Goal: Task Accomplishment & Management: Manage account settings

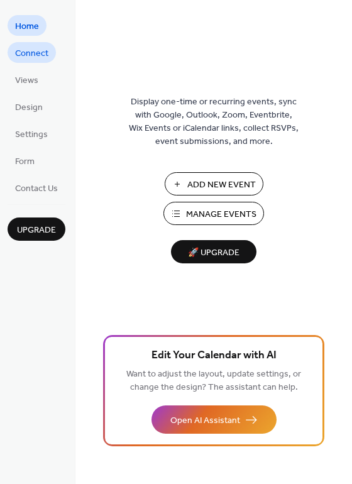
click at [35, 55] on span "Connect" at bounding box center [31, 53] width 33 height 13
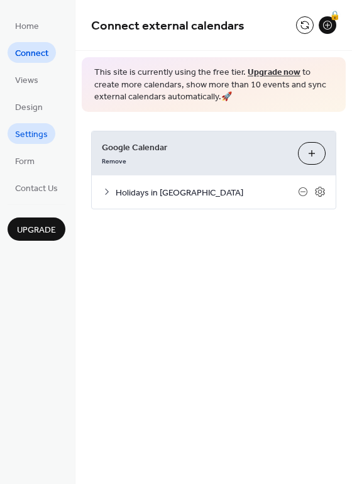
click at [33, 135] on span "Settings" at bounding box center [31, 134] width 33 height 13
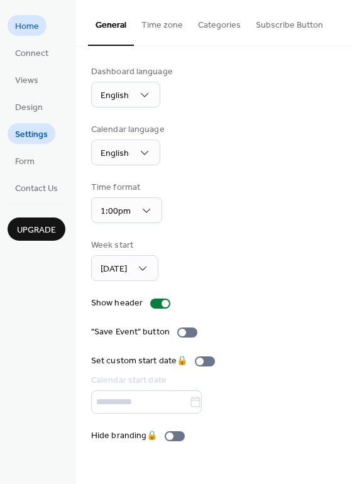
click at [33, 25] on span "Home" at bounding box center [27, 26] width 24 height 13
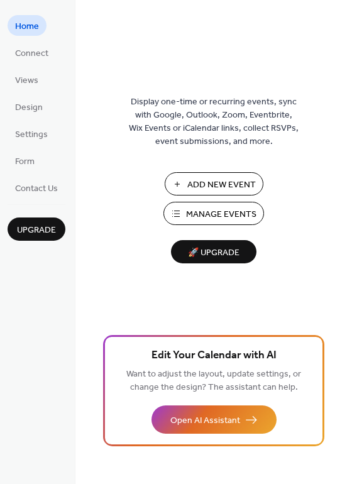
click at [206, 211] on span "Manage Events" at bounding box center [221, 214] width 70 height 13
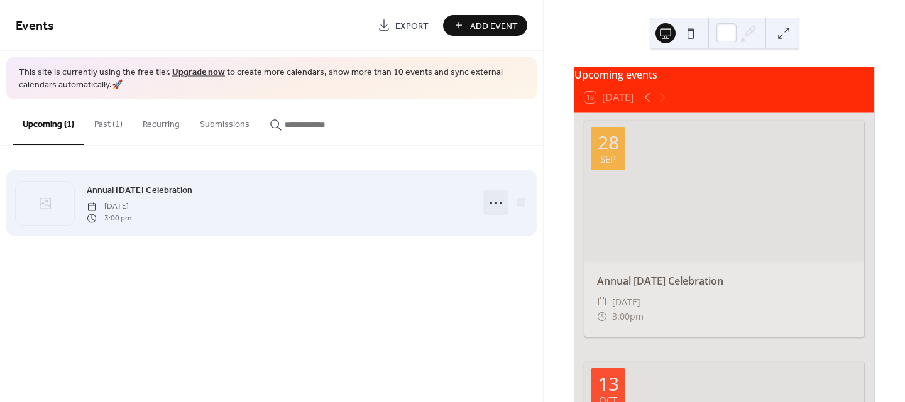
click at [494, 205] on icon at bounding box center [496, 203] width 20 height 20
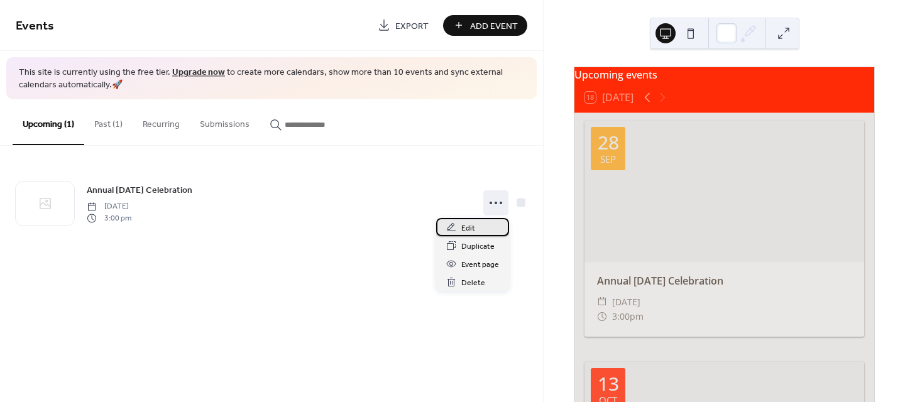
click at [480, 228] on div "Edit" at bounding box center [472, 227] width 73 height 18
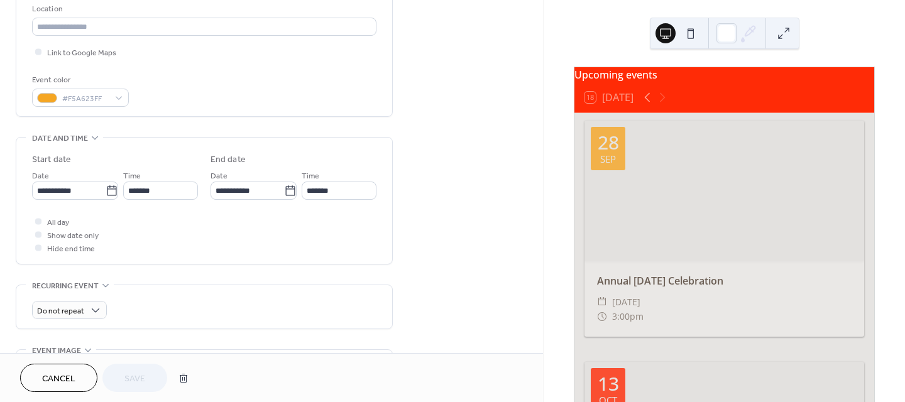
scroll to position [545, 0]
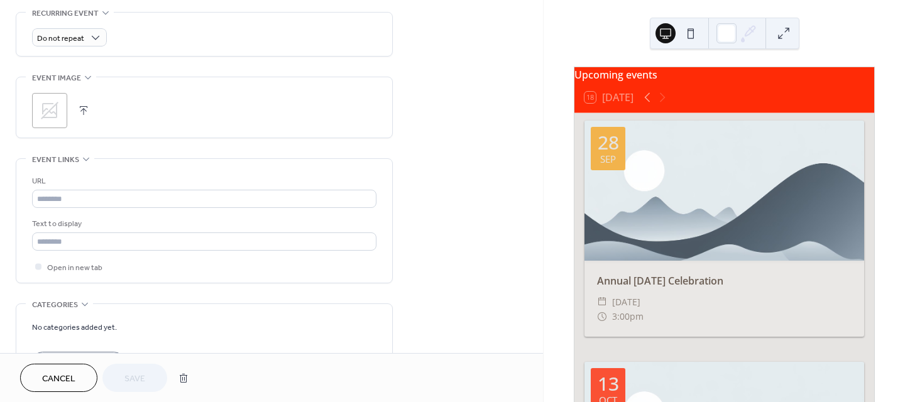
click at [89, 108] on button "button" at bounding box center [84, 111] width 18 height 18
click at [53, 116] on circle at bounding box center [49, 110] width 25 height 25
